Goal: Task Accomplishment & Management: Manage account settings

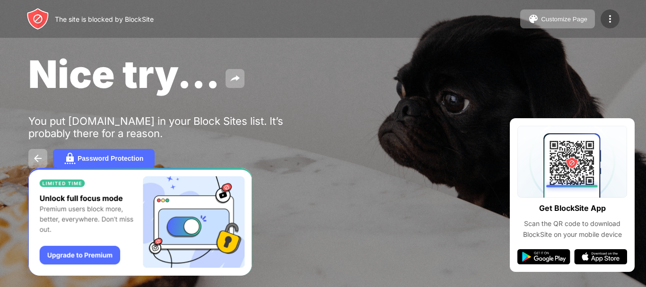
click at [608, 17] on img at bounding box center [609, 18] width 11 height 11
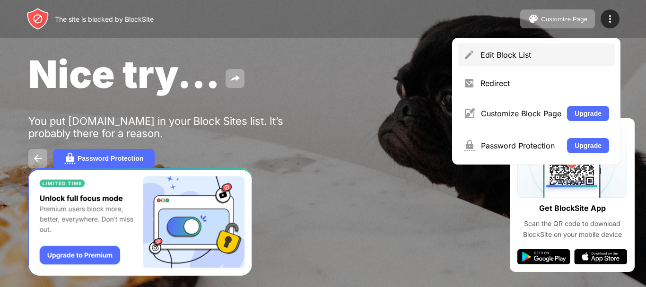
click at [498, 60] on div "Edit Block List" at bounding box center [536, 54] width 157 height 23
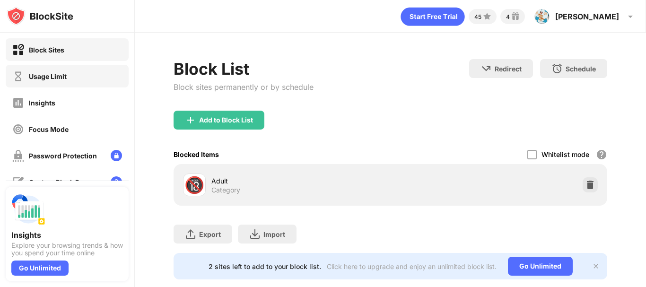
click at [58, 68] on div "Usage Limit" at bounding box center [67, 76] width 123 height 23
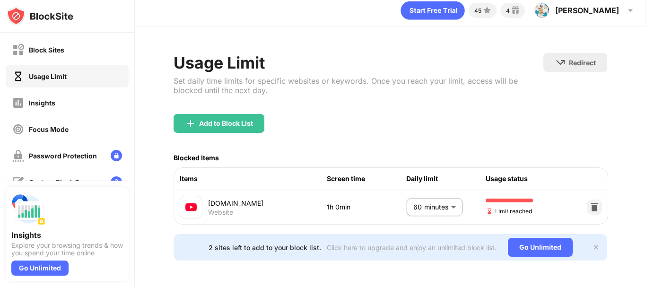
scroll to position [17, 0]
click at [444, 191] on body "Block Sites Usage Limit Insights Focus Mode Password Protection Custom Block Pa…" at bounding box center [323, 143] width 646 height 287
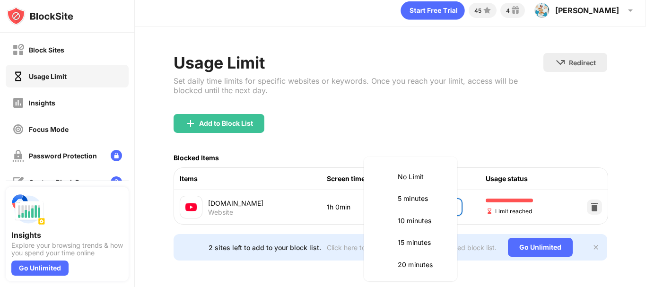
scroll to position [221, 0]
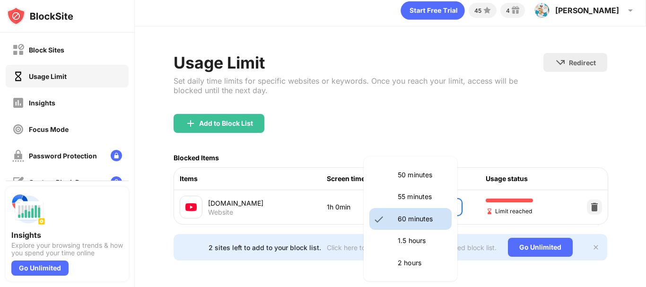
click at [403, 236] on p "1.5 hours" at bounding box center [422, 240] width 48 height 10
type input "**"
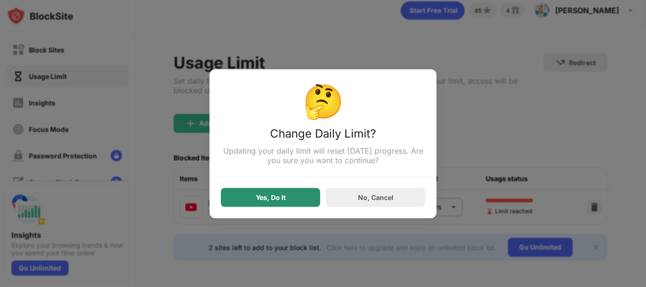
click at [265, 198] on div "Yes, Do It" at bounding box center [271, 197] width 30 height 8
